Goal: Task Accomplishment & Management: Complete application form

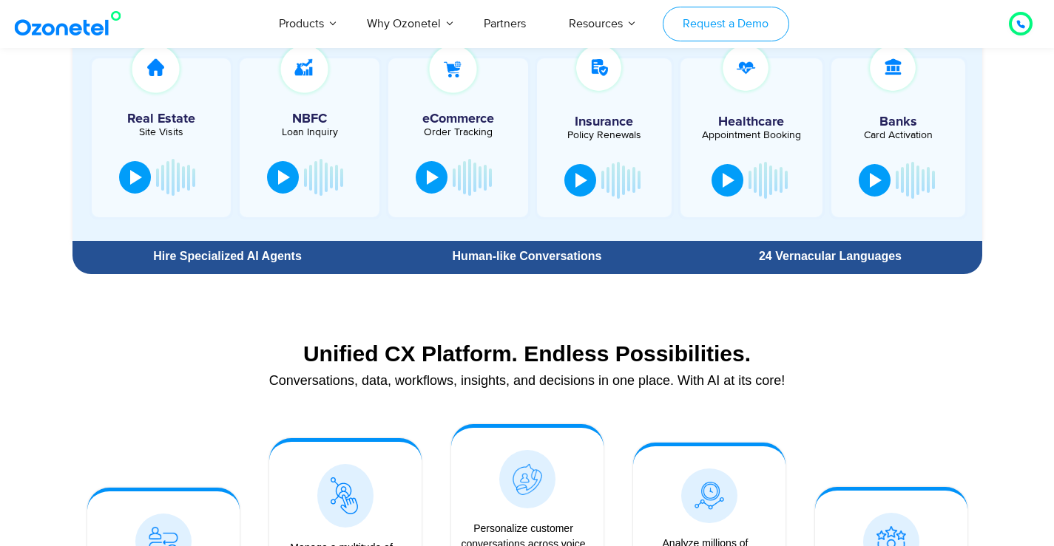
click at [719, 31] on link "Request a Demo" at bounding box center [726, 24] width 126 height 35
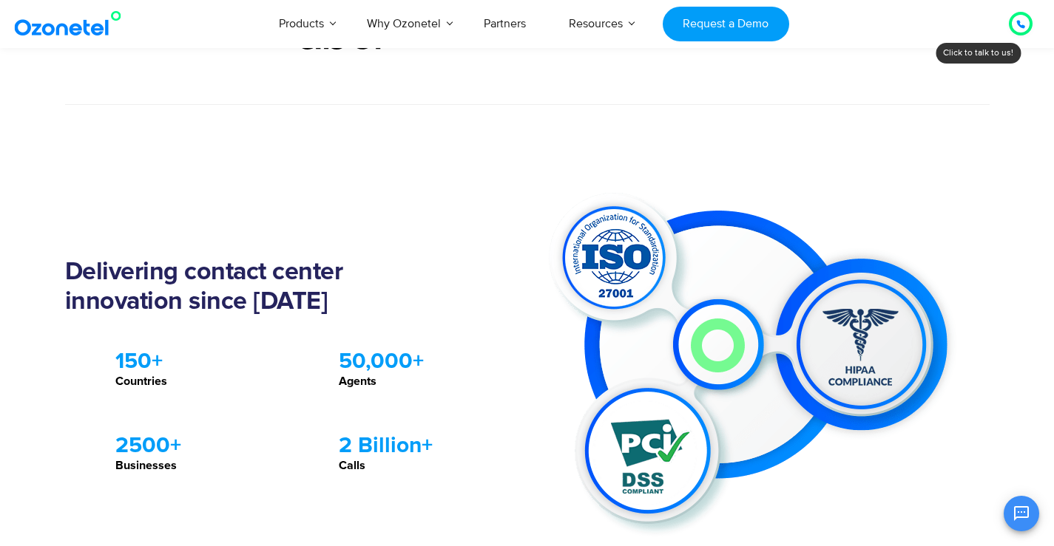
scroll to position [1257, 0]
